Goal: Consume media (video, audio): Consume media (video, audio)

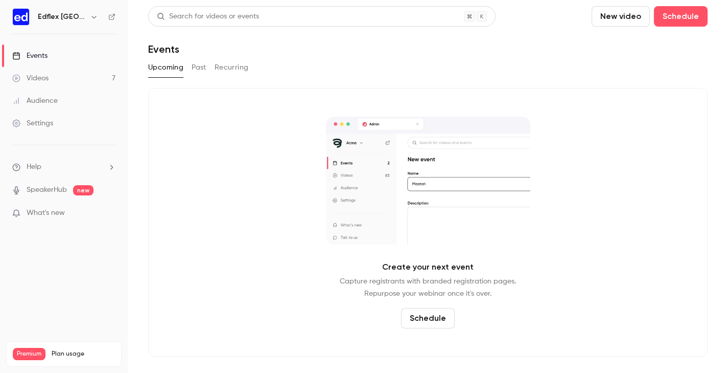
click at [41, 78] on div "Videos" at bounding box center [30, 78] width 36 height 10
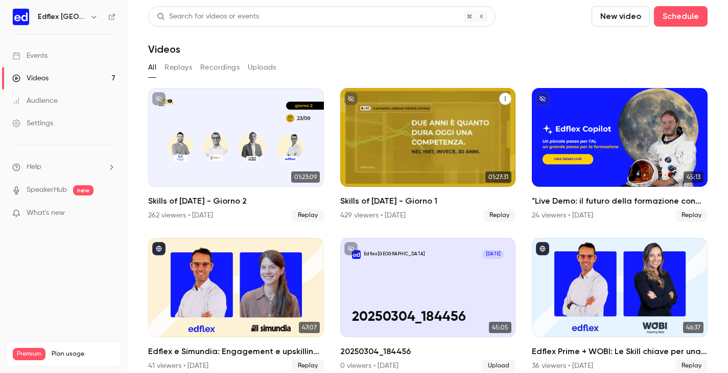
click at [385, 139] on div "Skills of Tomorrow - Giorno 1" at bounding box center [428, 137] width 176 height 99
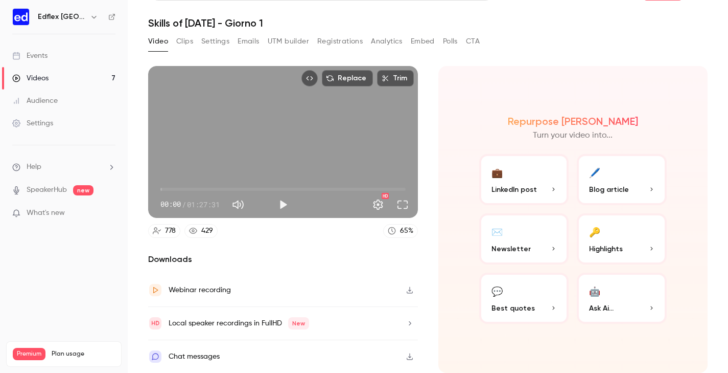
scroll to position [35, 0]
click at [410, 286] on icon "button" at bounding box center [410, 289] width 8 height 7
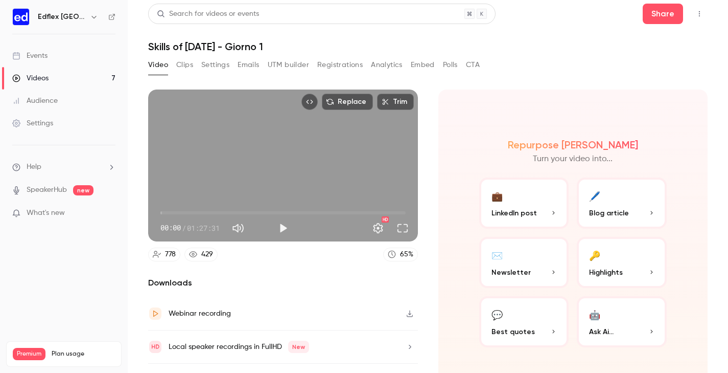
scroll to position [2, 0]
click at [185, 64] on button "Clips" at bounding box center [184, 65] width 17 height 16
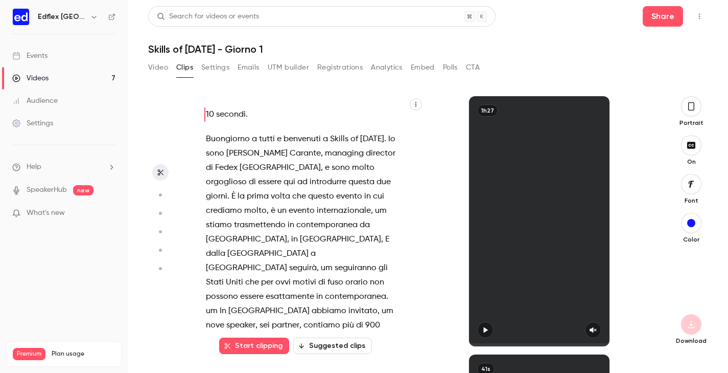
click at [417, 105] on icon "button" at bounding box center [416, 104] width 6 height 6
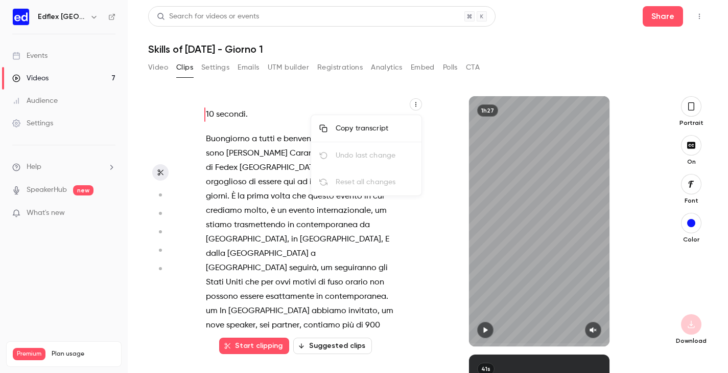
click at [370, 124] on div "Copy transcript" at bounding box center [375, 128] width 78 height 10
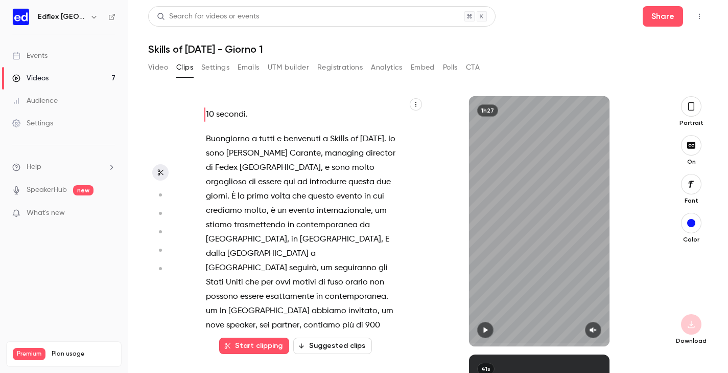
click at [415, 104] on icon "button" at bounding box center [416, 104] width 6 height 6
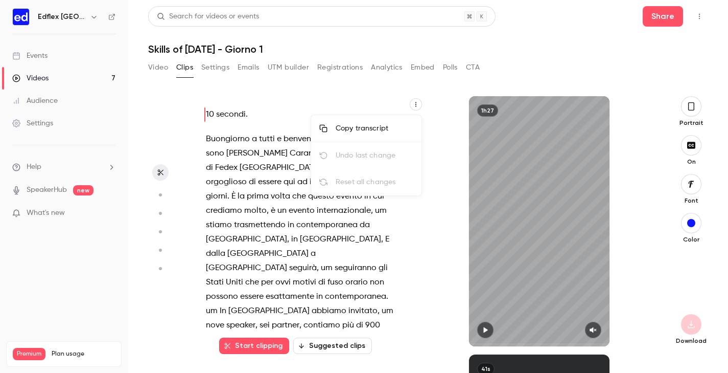
click at [377, 125] on div "Copy transcript" at bounding box center [375, 128] width 78 height 10
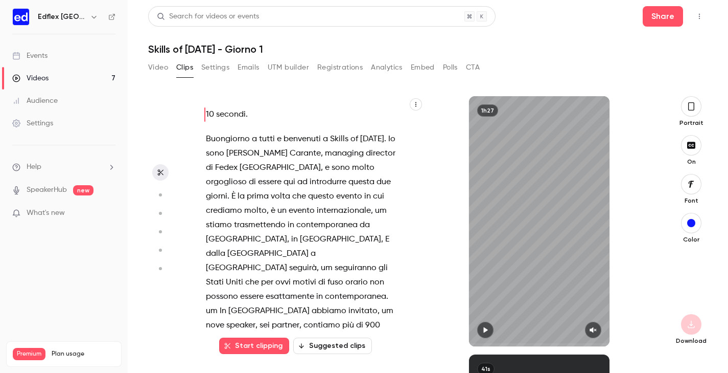
click at [413, 104] on icon "button" at bounding box center [416, 104] width 6 height 6
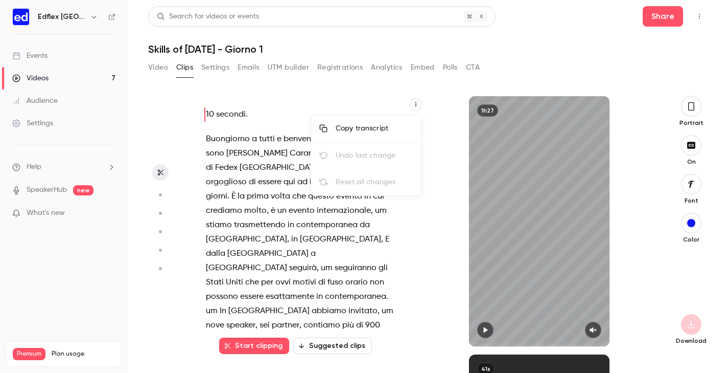
click at [274, 158] on div at bounding box center [364, 186] width 728 height 373
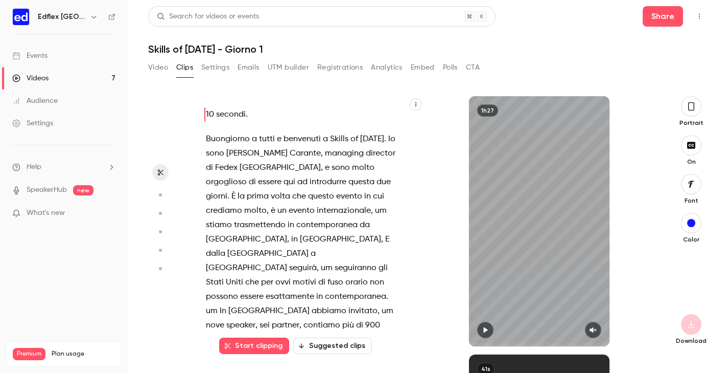
click at [413, 104] on icon "button" at bounding box center [416, 104] width 6 height 6
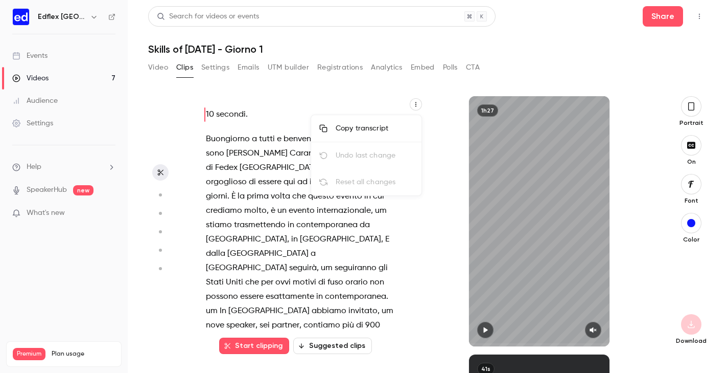
click at [392, 121] on li "Copy transcript" at bounding box center [366, 128] width 110 height 27
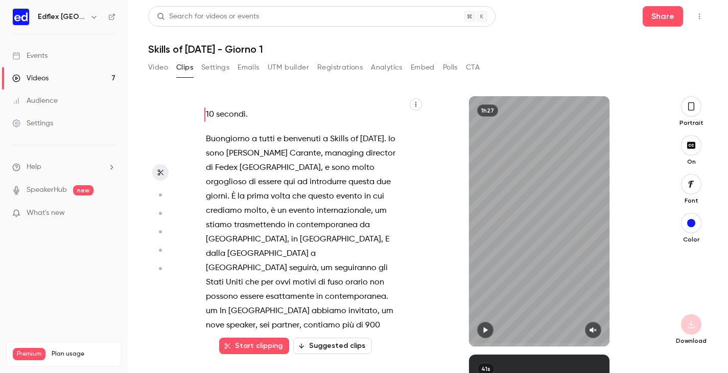
click at [33, 57] on div "Events" at bounding box center [29, 56] width 35 height 10
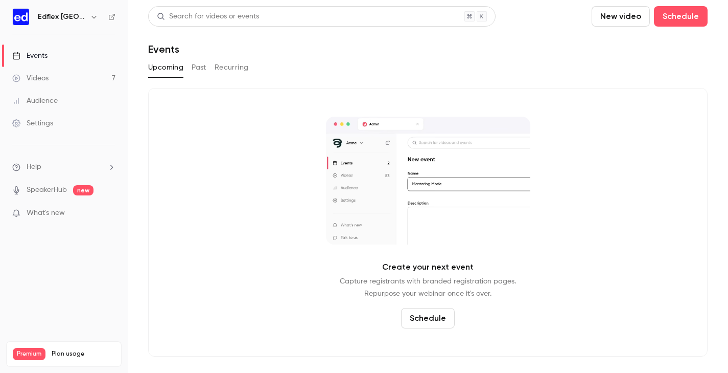
click at [52, 78] on link "Videos 7" at bounding box center [64, 78] width 128 height 22
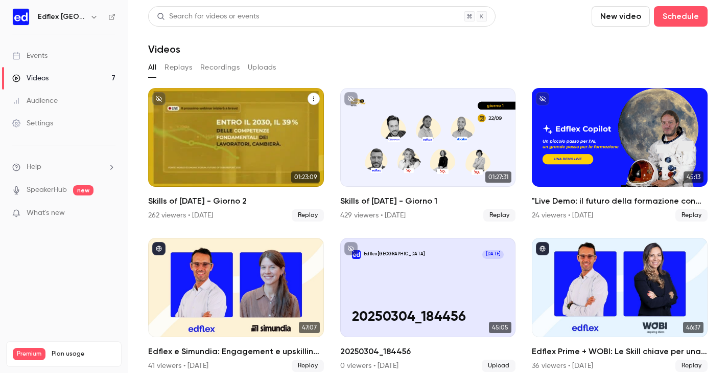
click at [229, 144] on div "Skills of Tomorrow - Giorno 2" at bounding box center [236, 137] width 176 height 99
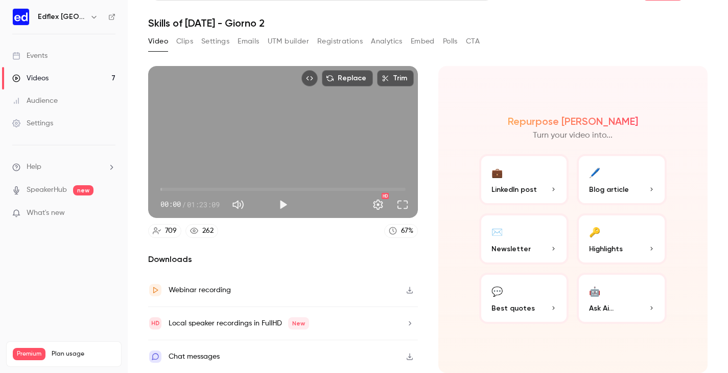
scroll to position [35, 0]
click at [410, 286] on icon "button" at bounding box center [410, 289] width 8 height 7
